Goal: Information Seeking & Learning: Learn about a topic

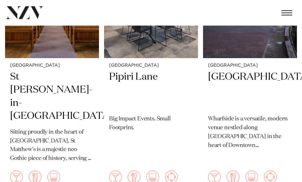
scroll to position [232, 0]
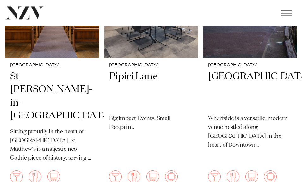
click at [122, 82] on h2 "Pipiri Lane" at bounding box center [151, 89] width 84 height 39
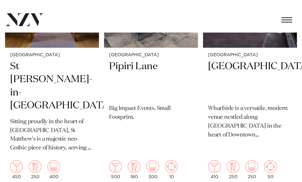
scroll to position [242, 0]
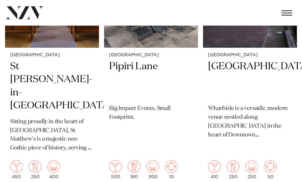
click at [229, 78] on h2 "[GEOGRAPHIC_DATA]" at bounding box center [250, 79] width 84 height 39
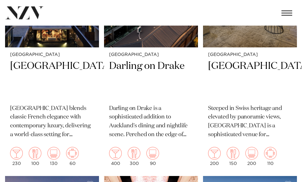
scroll to position [764, 0]
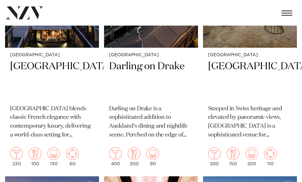
click at [215, 60] on h2 "[GEOGRAPHIC_DATA]" at bounding box center [250, 79] width 84 height 39
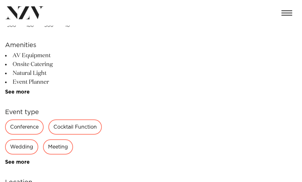
scroll to position [170, 0]
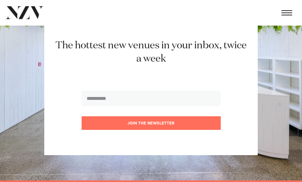
scroll to position [904, 0]
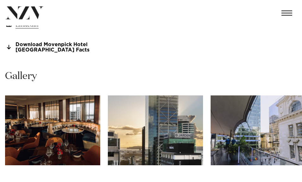
scroll to position [454, 0]
click at [29, 42] on link "Download Movenpick Hotel Auckland Facts" at bounding box center [56, 47] width 103 height 11
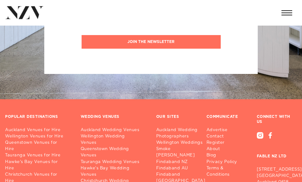
scroll to position [1758, 0]
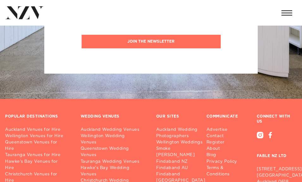
click at [86, 127] on link "Auckland Wedding Venues" at bounding box center [113, 130] width 65 height 6
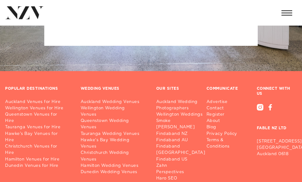
scroll to position [1784, 0]
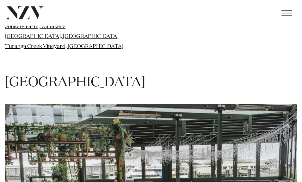
scroll to position [1036, 0]
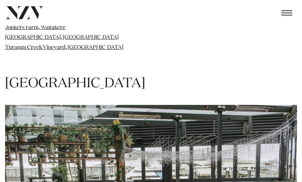
click at [30, 75] on h1 "[GEOGRAPHIC_DATA]" at bounding box center [150, 84] width 291 height 18
click at [27, 75] on h1 "[GEOGRAPHIC_DATA]" at bounding box center [150, 84] width 291 height 18
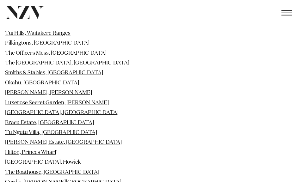
scroll to position [810, 0]
